Goal: Complete application form

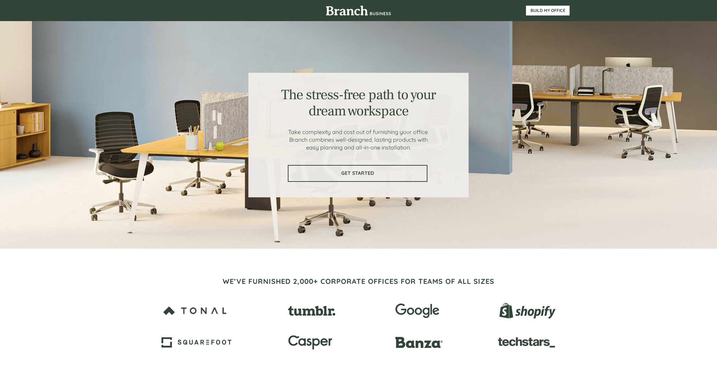
click at [336, 173] on span "GET STARTED" at bounding box center [357, 173] width 138 height 6
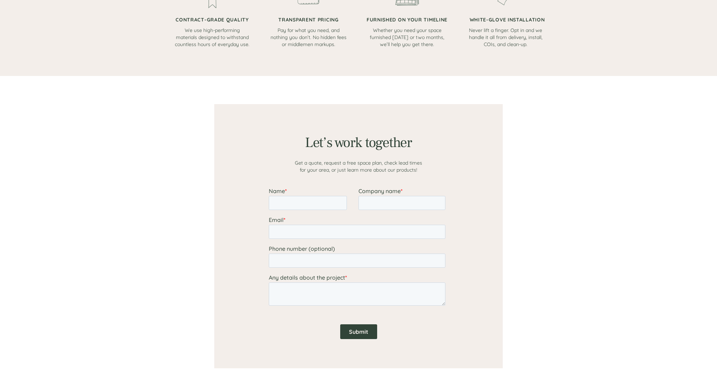
scroll to position [546, 0]
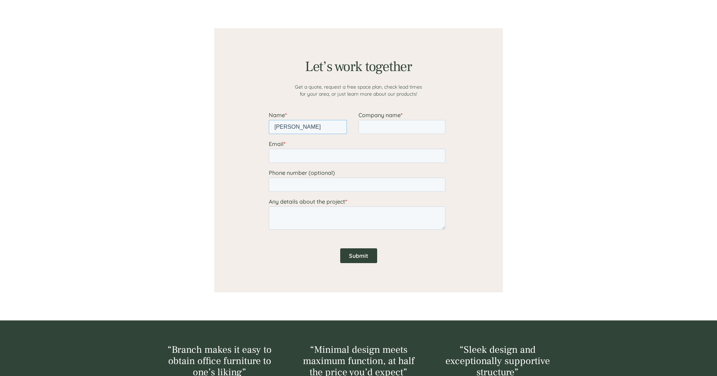
type input "[PERSON_NAME]"
type input "OKECHUKWU"
type input "[EMAIL_ADDRESS][DOMAIN_NAME]"
type textarea "MENTAL HEALTH OFFICE"
click at [348, 256] on input "Submit" at bounding box center [358, 255] width 37 height 15
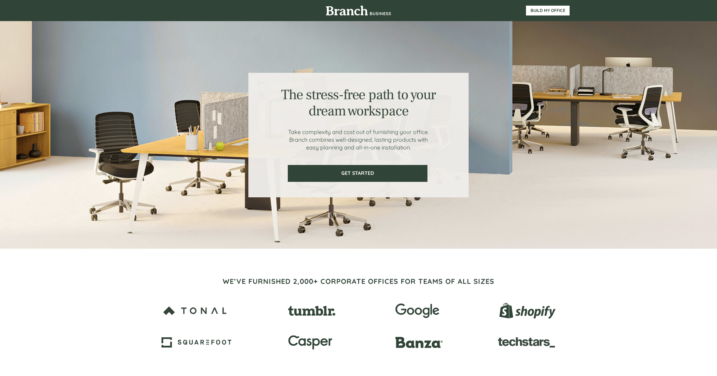
scroll to position [0, 0]
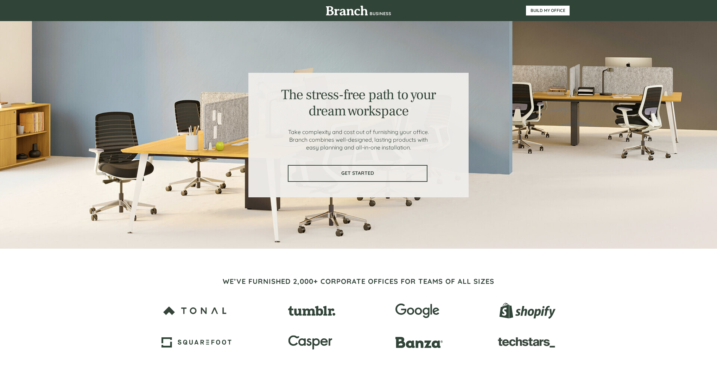
click at [345, 177] on link "GET STARTED" at bounding box center [358, 173] width 140 height 17
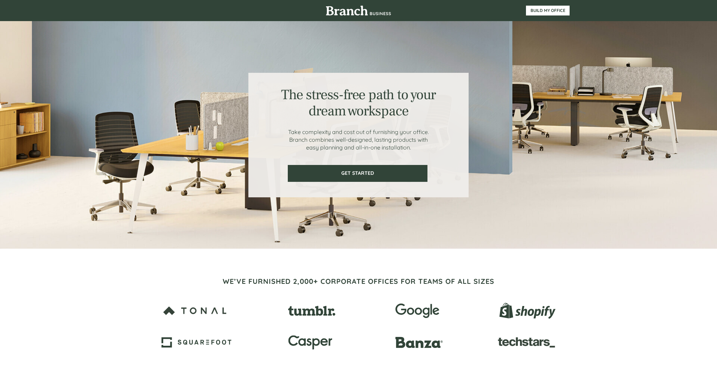
click at [549, 16] on div at bounding box center [358, 10] width 422 height 21
click at [549, 10] on span "BUILD MY OFFICE" at bounding box center [547, 10] width 43 height 5
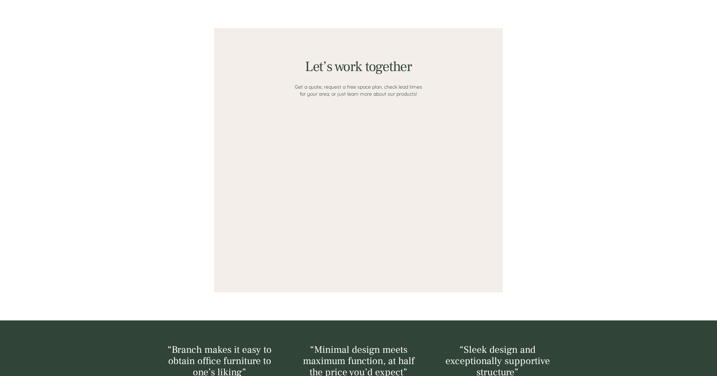
click at [359, 116] on body "Thanks! Someone from our team will be in touch soon." at bounding box center [358, 180] width 179 height 158
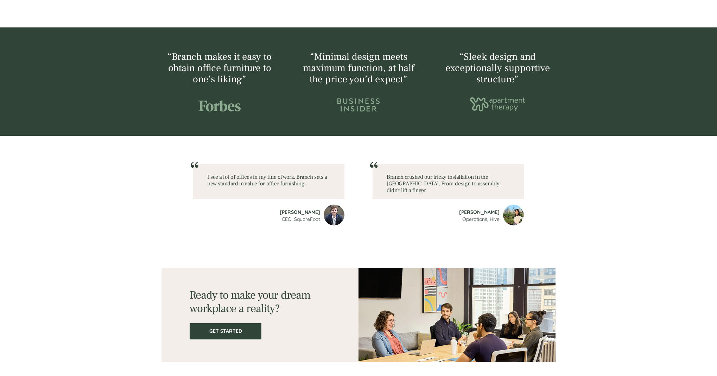
scroll to position [839, 0]
click at [217, 338] on link "GET STARTED" at bounding box center [226, 331] width 72 height 16
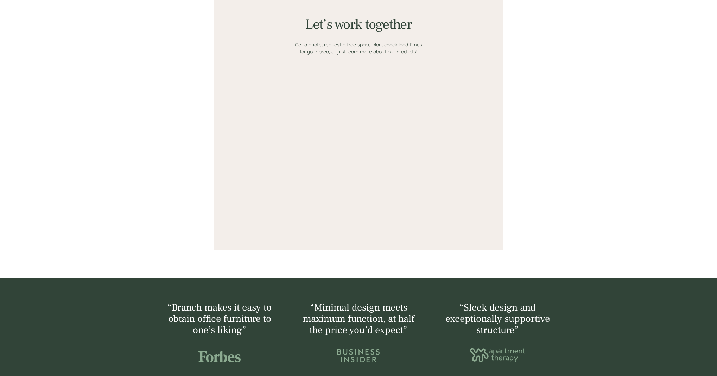
scroll to position [546, 0]
